Goal: Find specific page/section: Find specific page/section

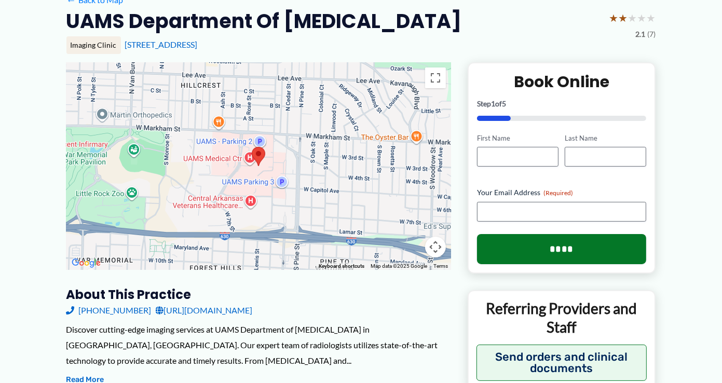
scroll to position [87, 0]
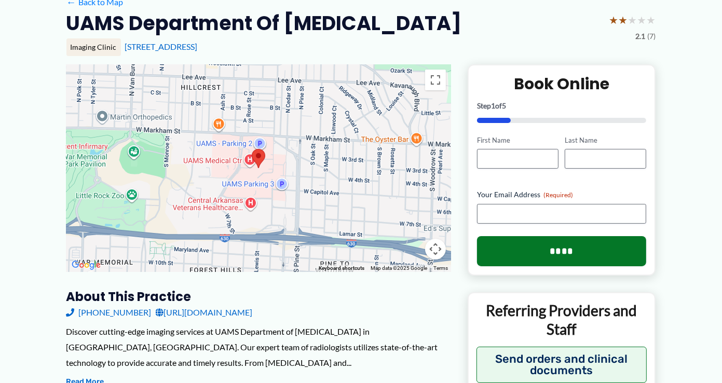
click at [231, 23] on h2 "UAMS Department of [MEDICAL_DATA]" at bounding box center [263, 22] width 395 height 25
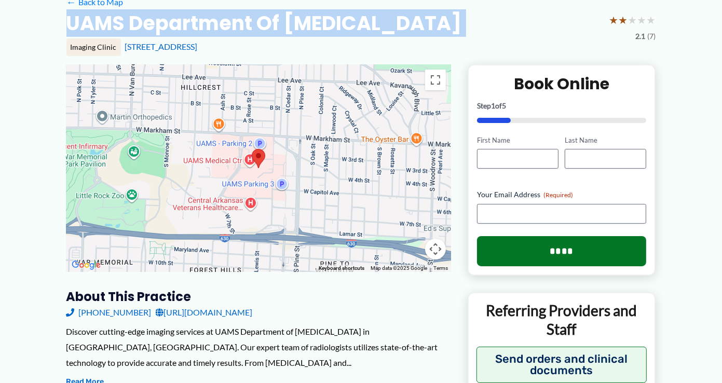
click at [231, 25] on h2 "UAMS Department of [MEDICAL_DATA]" at bounding box center [263, 22] width 395 height 25
click at [230, 25] on h2 "UAMS Department of [MEDICAL_DATA]" at bounding box center [263, 22] width 395 height 25
click at [302, 21] on h2 "UAMS Department of [MEDICAL_DATA]" at bounding box center [263, 22] width 395 height 25
click at [303, 20] on h2 "UAMS Department of [MEDICAL_DATA]" at bounding box center [263, 22] width 395 height 25
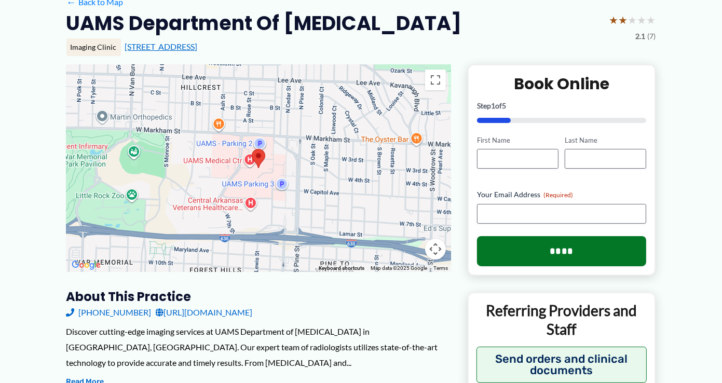
click at [169, 46] on link "[STREET_ADDRESS]" at bounding box center [161, 47] width 73 height 10
